Goal: Share content

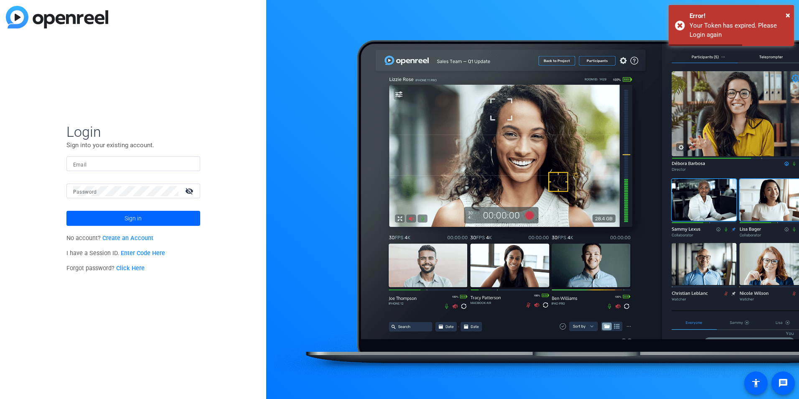
click at [128, 167] on input "Email" at bounding box center [133, 164] width 120 height 10
type input "[EMAIL_ADDRESS][PERSON_NAME][DOMAIN_NAME]"
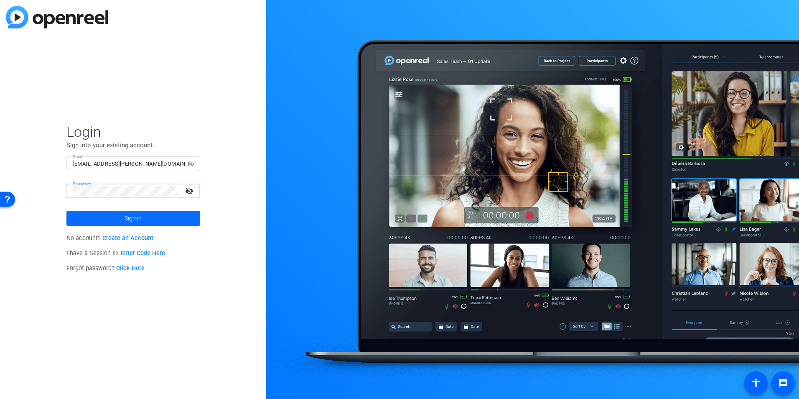
click at [161, 219] on span at bounding box center [133, 218] width 134 height 20
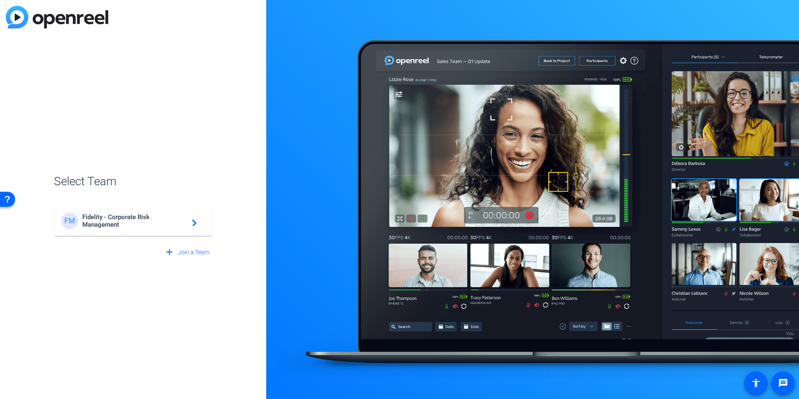
click at [136, 225] on span "Fidelity - Corporate Risk Management" at bounding box center [134, 220] width 105 height 15
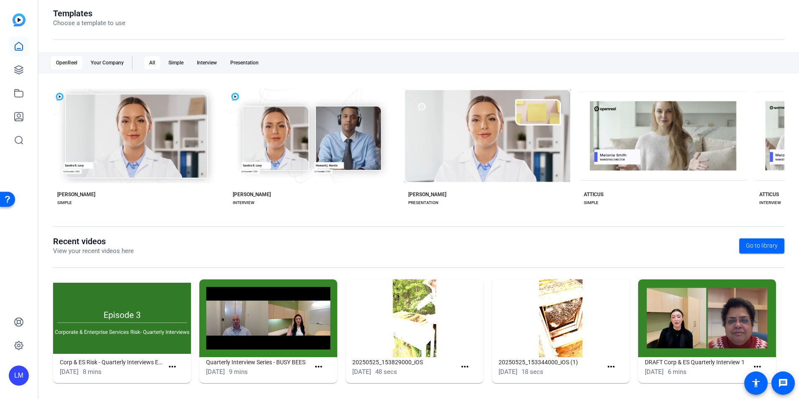
scroll to position [95, 0]
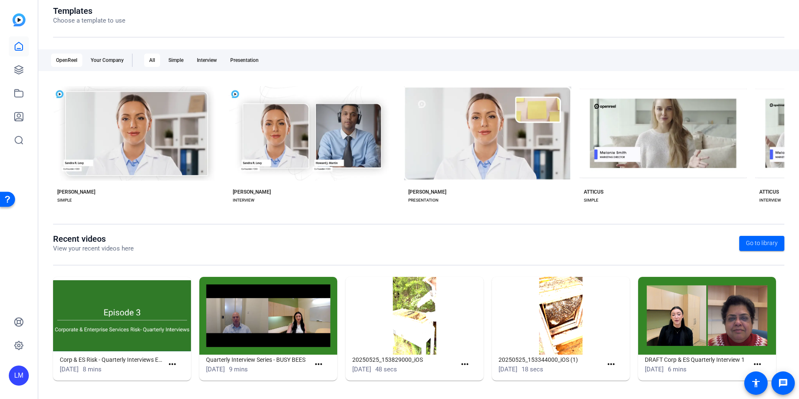
click at [125, 344] on img at bounding box center [122, 316] width 138 height 78
click at [171, 357] on span at bounding box center [174, 364] width 20 height 20
click at [174, 362] on mat-icon "more_horiz" at bounding box center [172, 364] width 10 height 10
click at [178, 378] on span "View" at bounding box center [189, 376] width 33 height 10
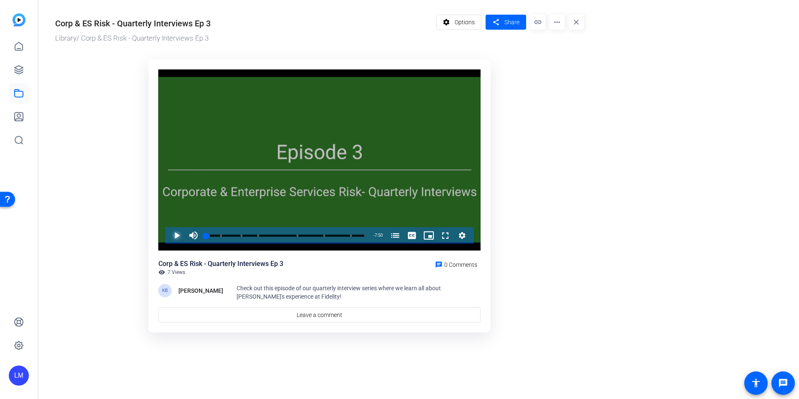
click at [168, 237] on span "Video Player" at bounding box center [168, 235] width 0 height 17
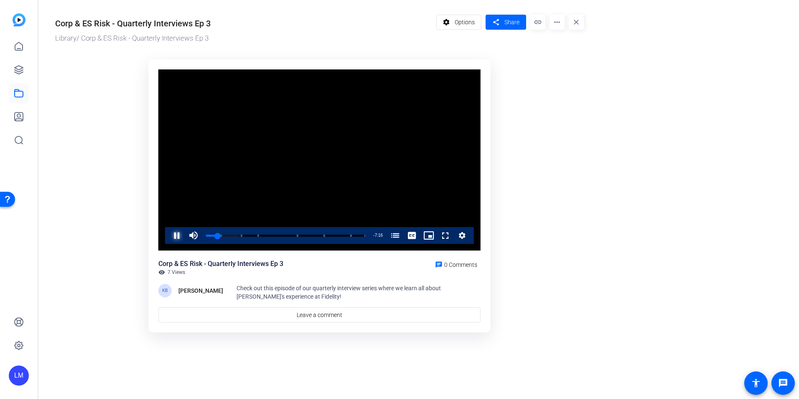
click at [168, 237] on span "Video Player" at bounding box center [168, 235] width 0 height 17
click at [507, 21] on span "Share" at bounding box center [512, 22] width 15 height 9
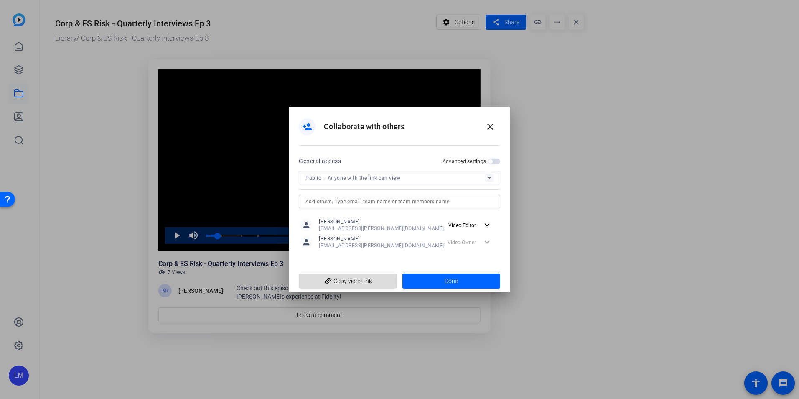
click at [379, 279] on span "add_link Copy video link" at bounding box center [348, 281] width 85 height 16
